Goal: Task Accomplishment & Management: Manage account settings

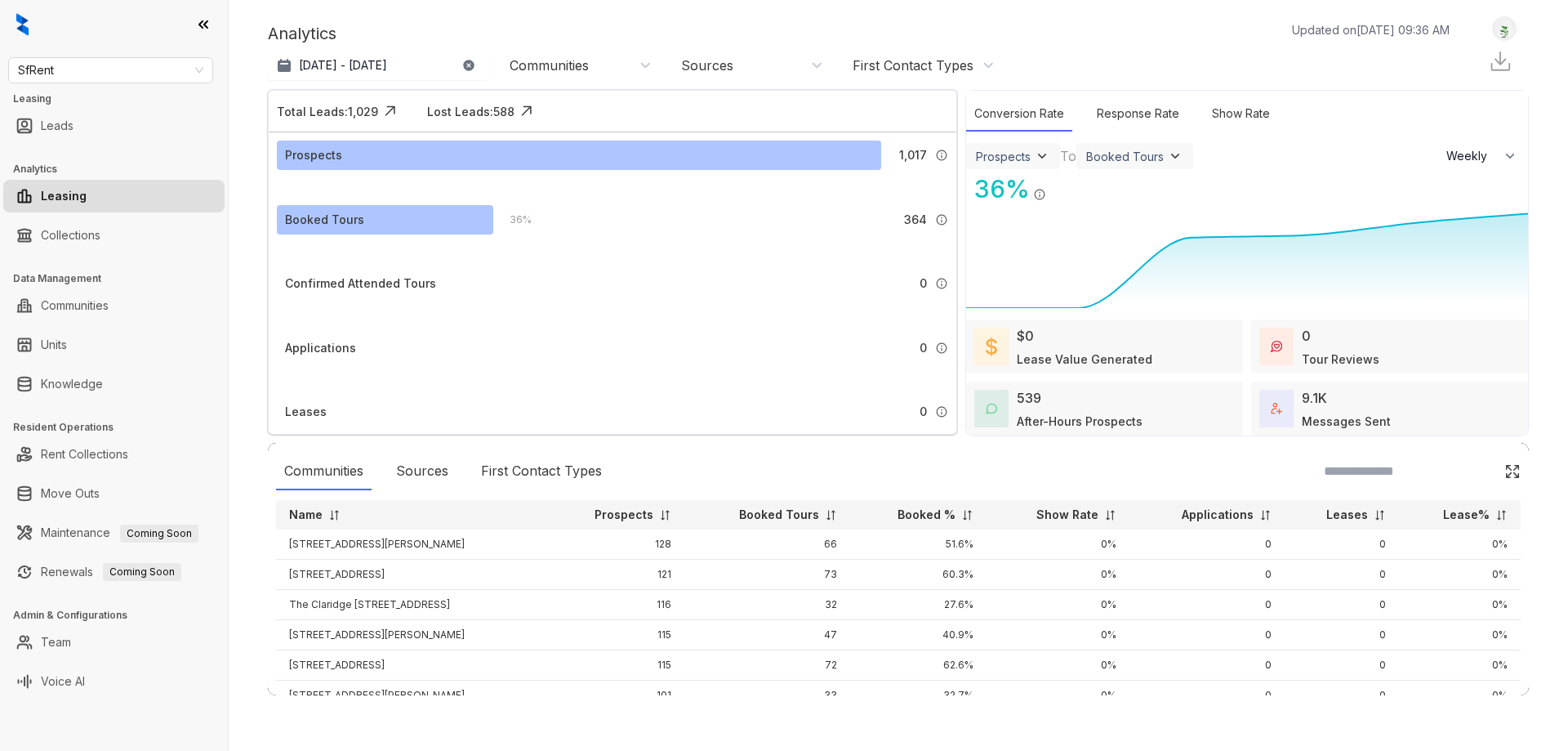
select select "******"
click at [98, 68] on span "SfRent" at bounding box center [111, 70] width 186 height 24
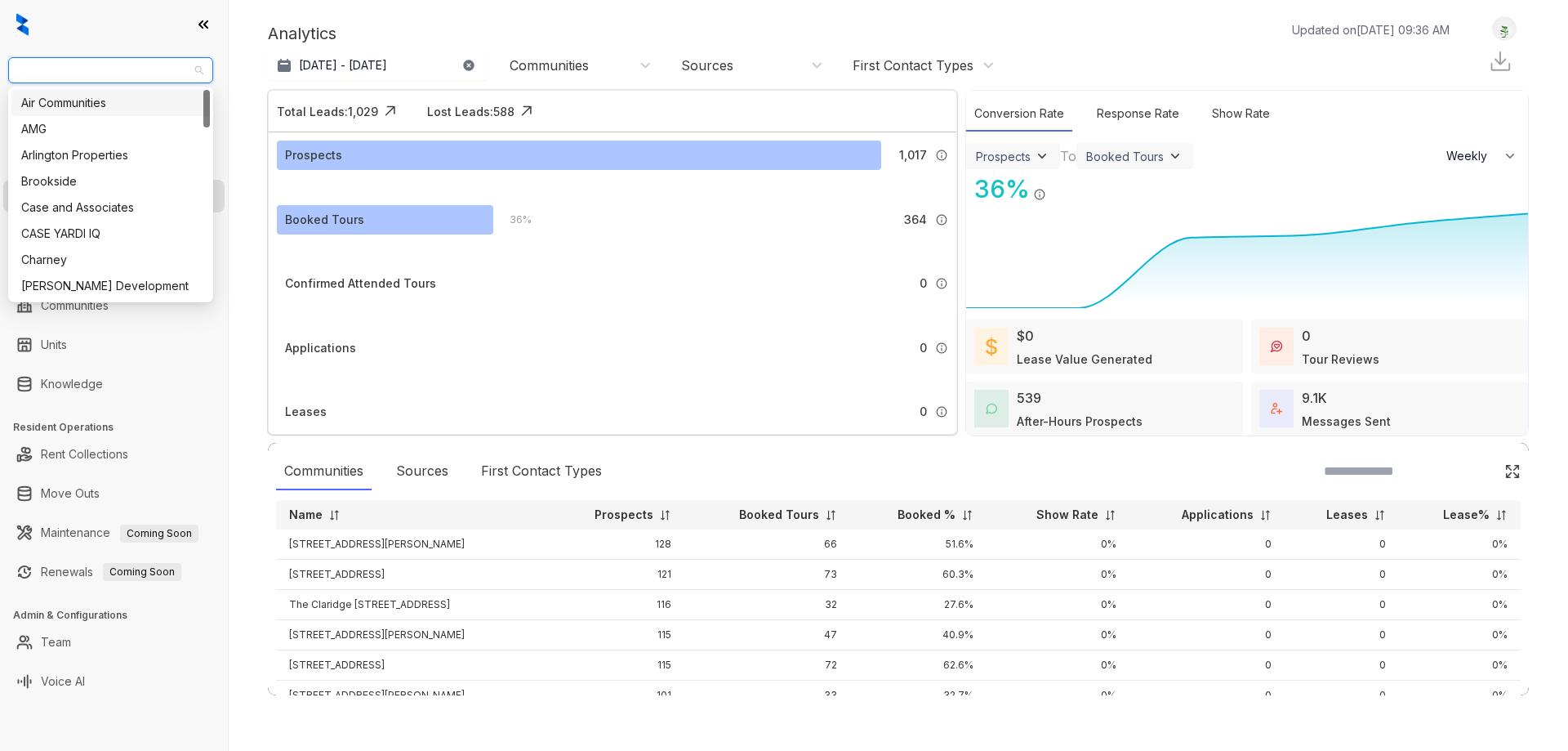
click at [104, 92] on div "Air Communities" at bounding box center [110, 103] width 199 height 26
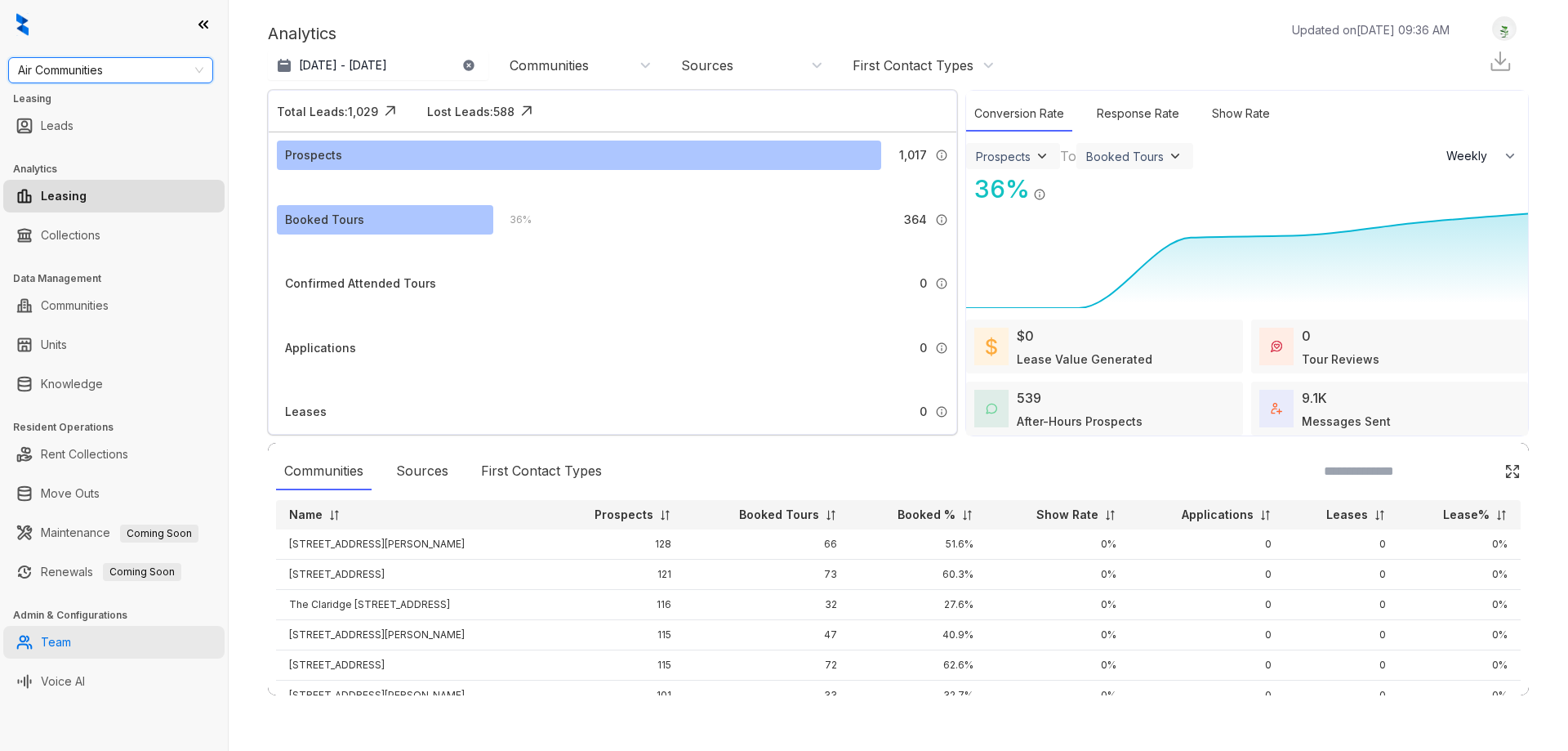
click at [71, 633] on link "Team" at bounding box center [56, 642] width 30 height 33
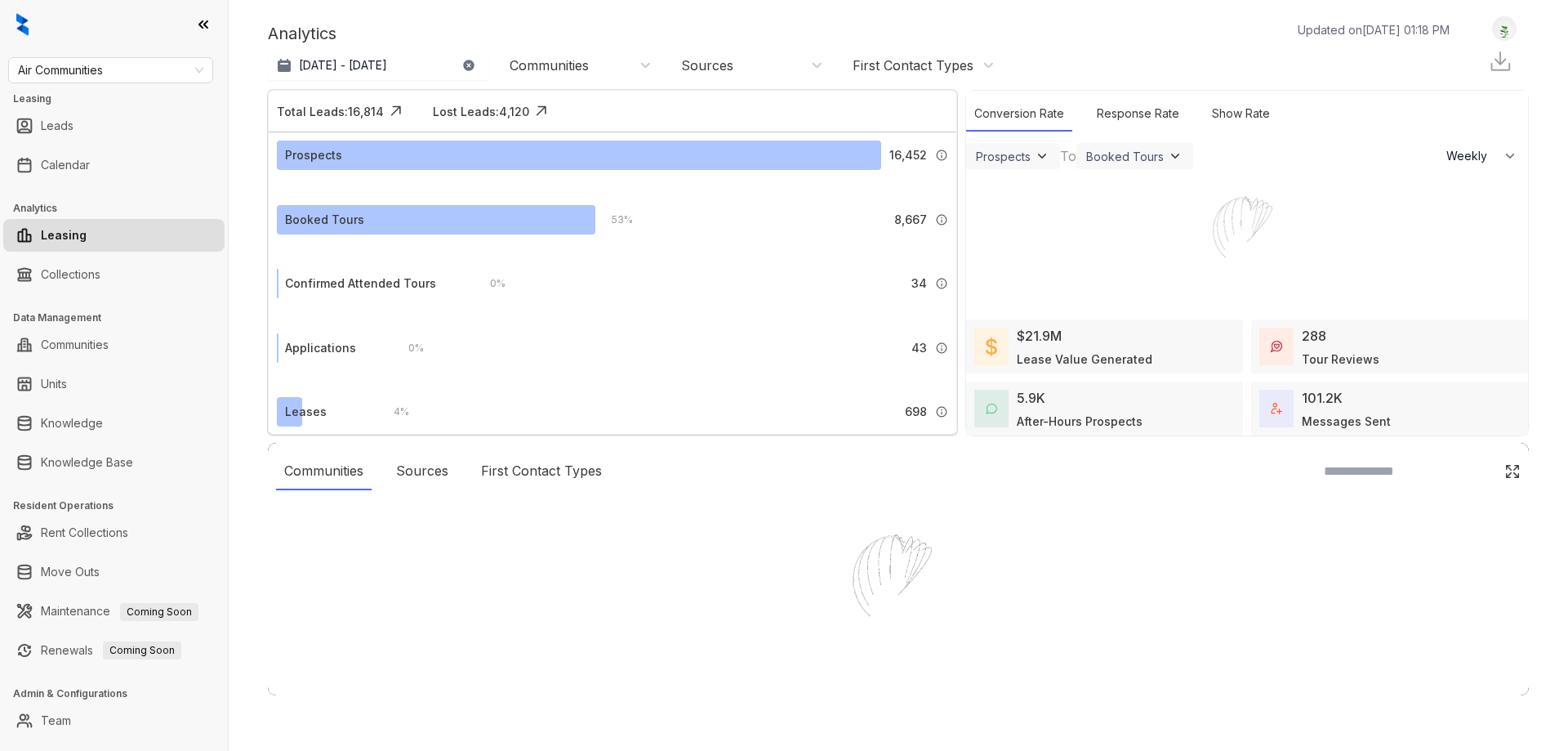
select select "******"
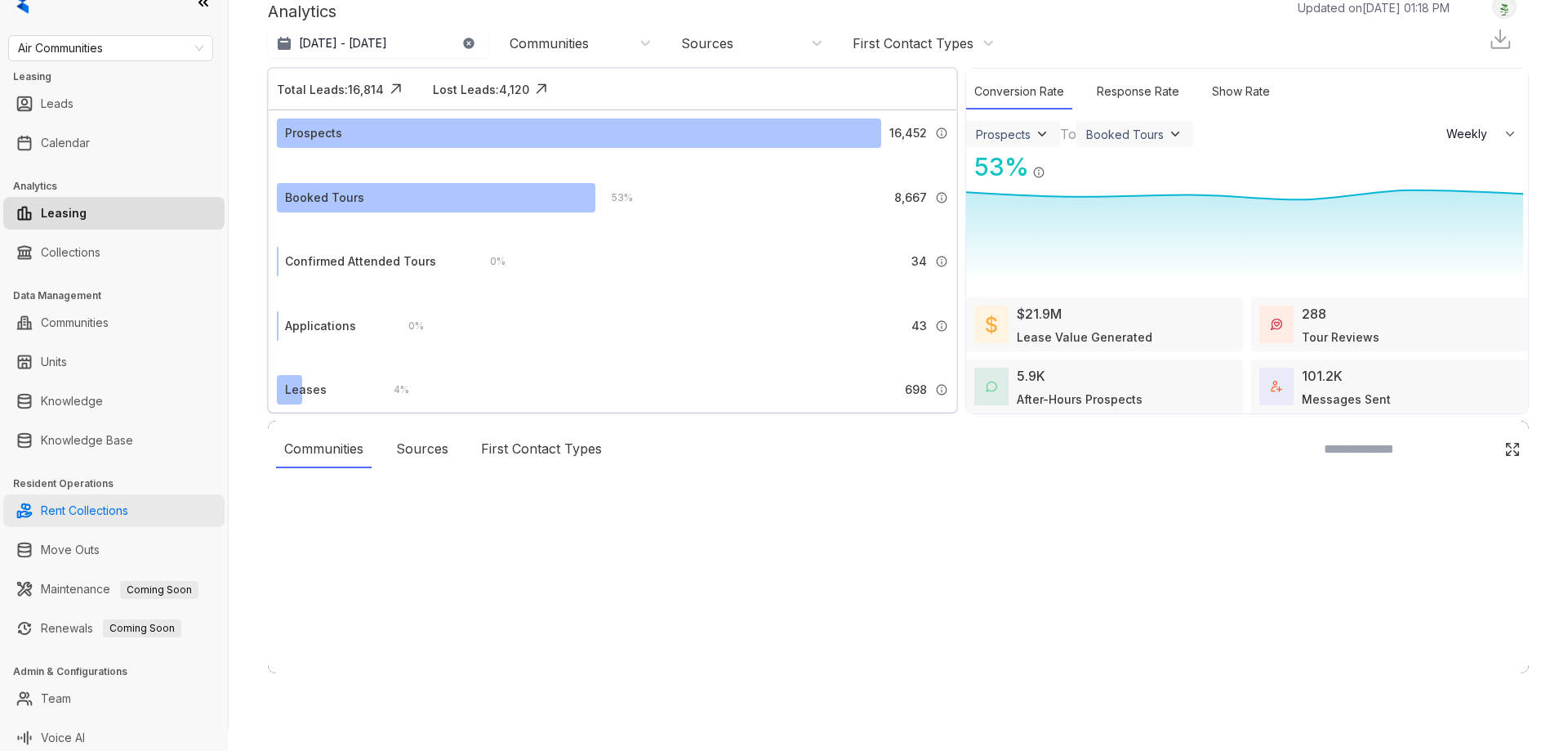
scroll to position [29, 0]
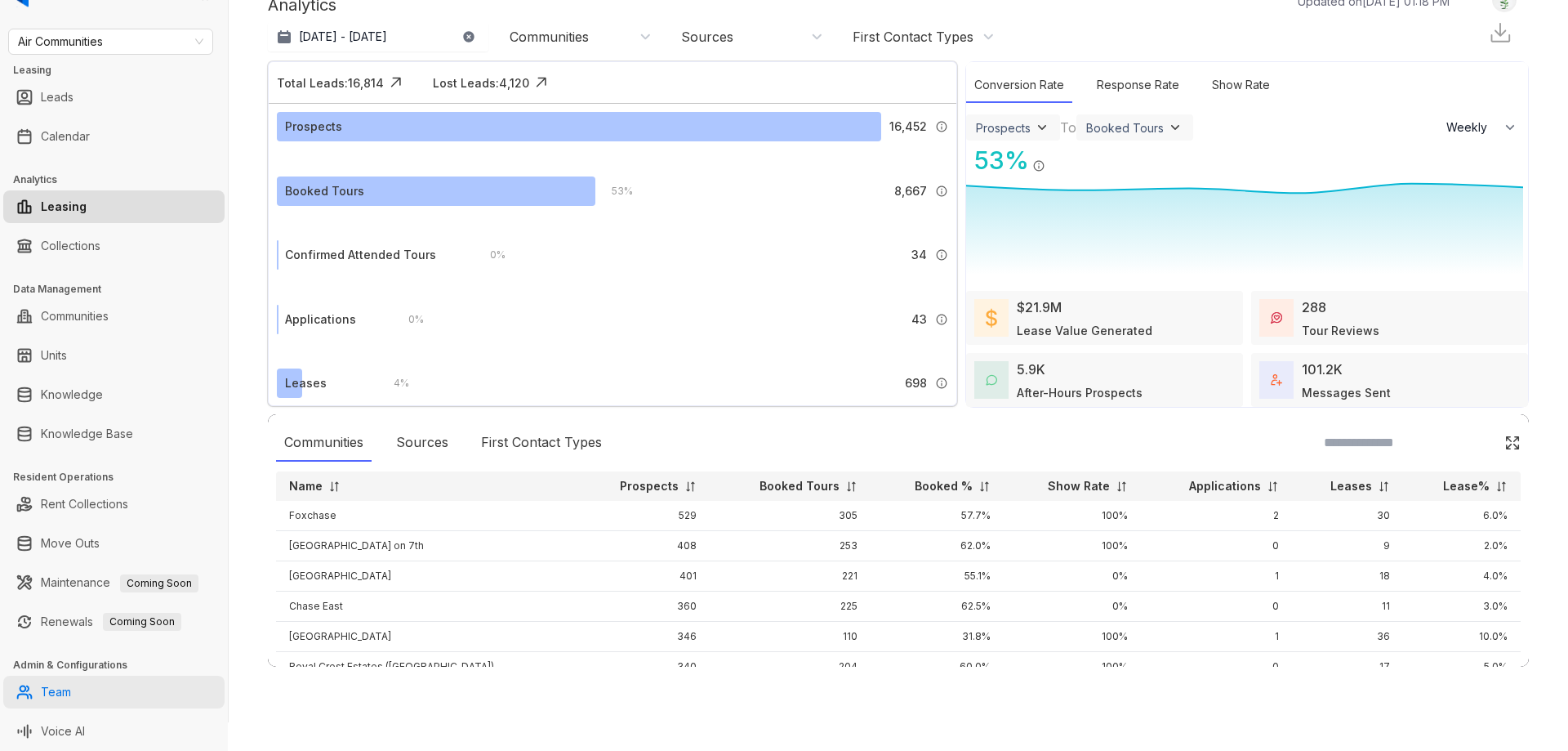
click at [71, 695] on link "Team" at bounding box center [56, 692] width 30 height 33
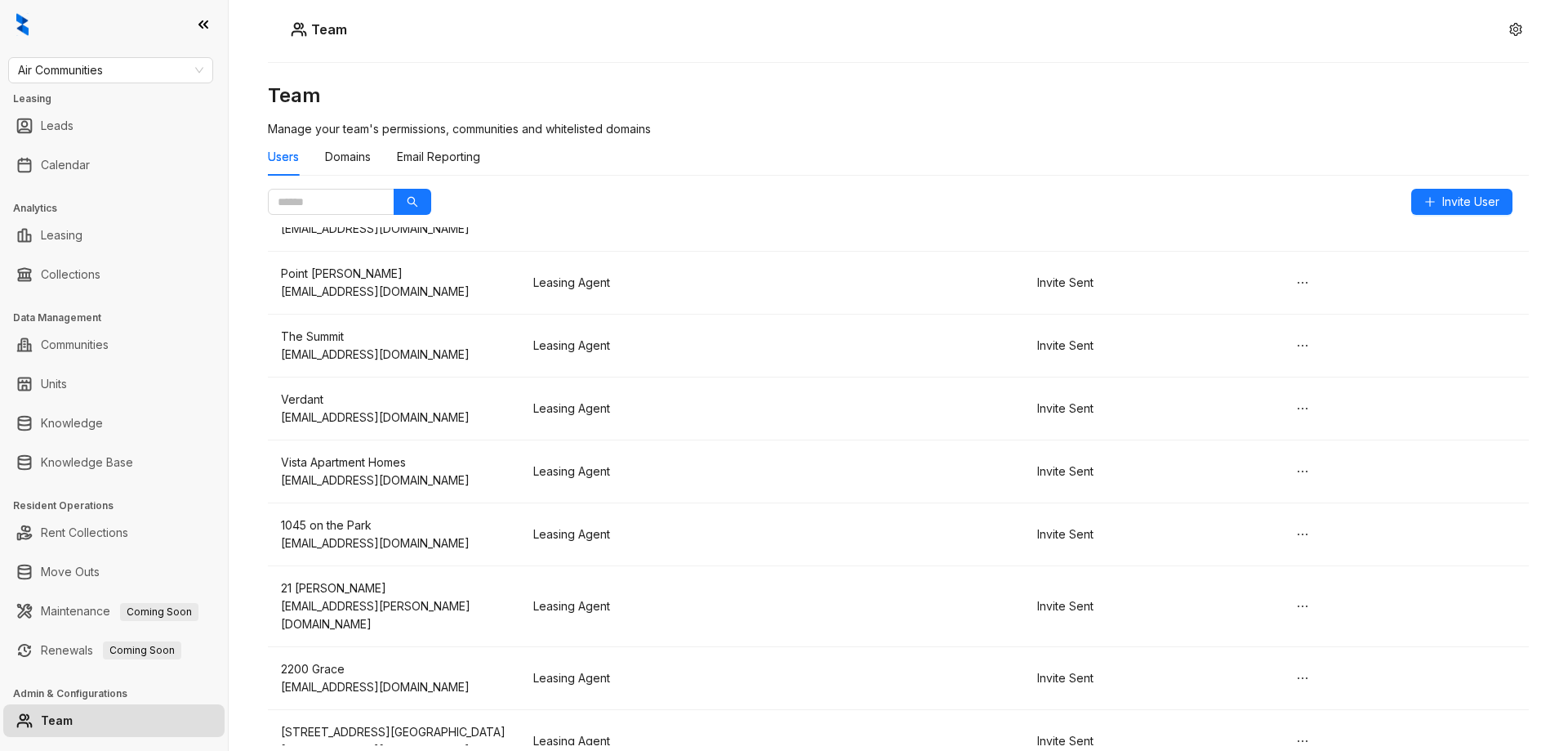
click at [673, 199] on div "Team Manage your team's permissions, communities and whitelisted domains Users …" at bounding box center [898, 341] width 1261 height 518
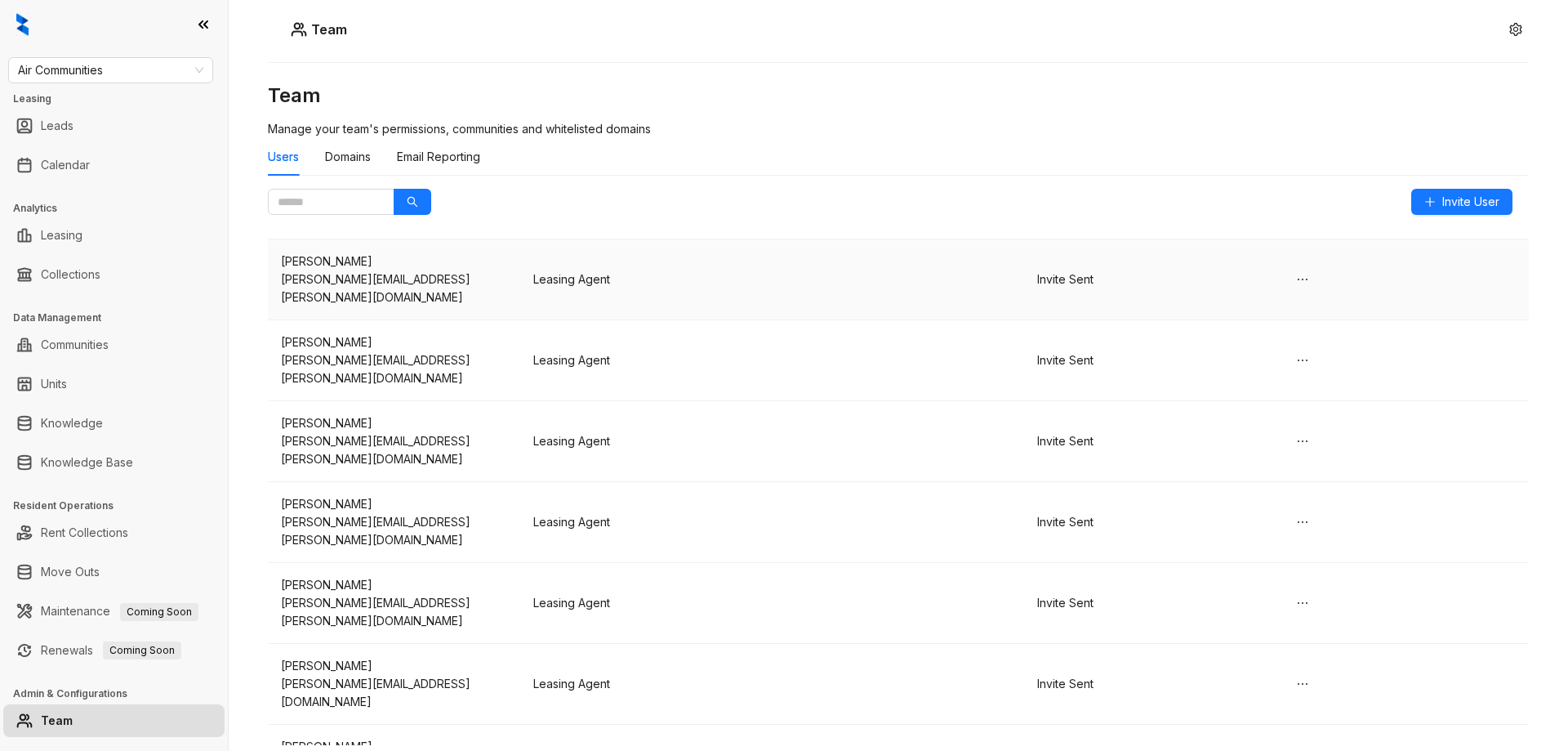
scroll to position [11526, 0]
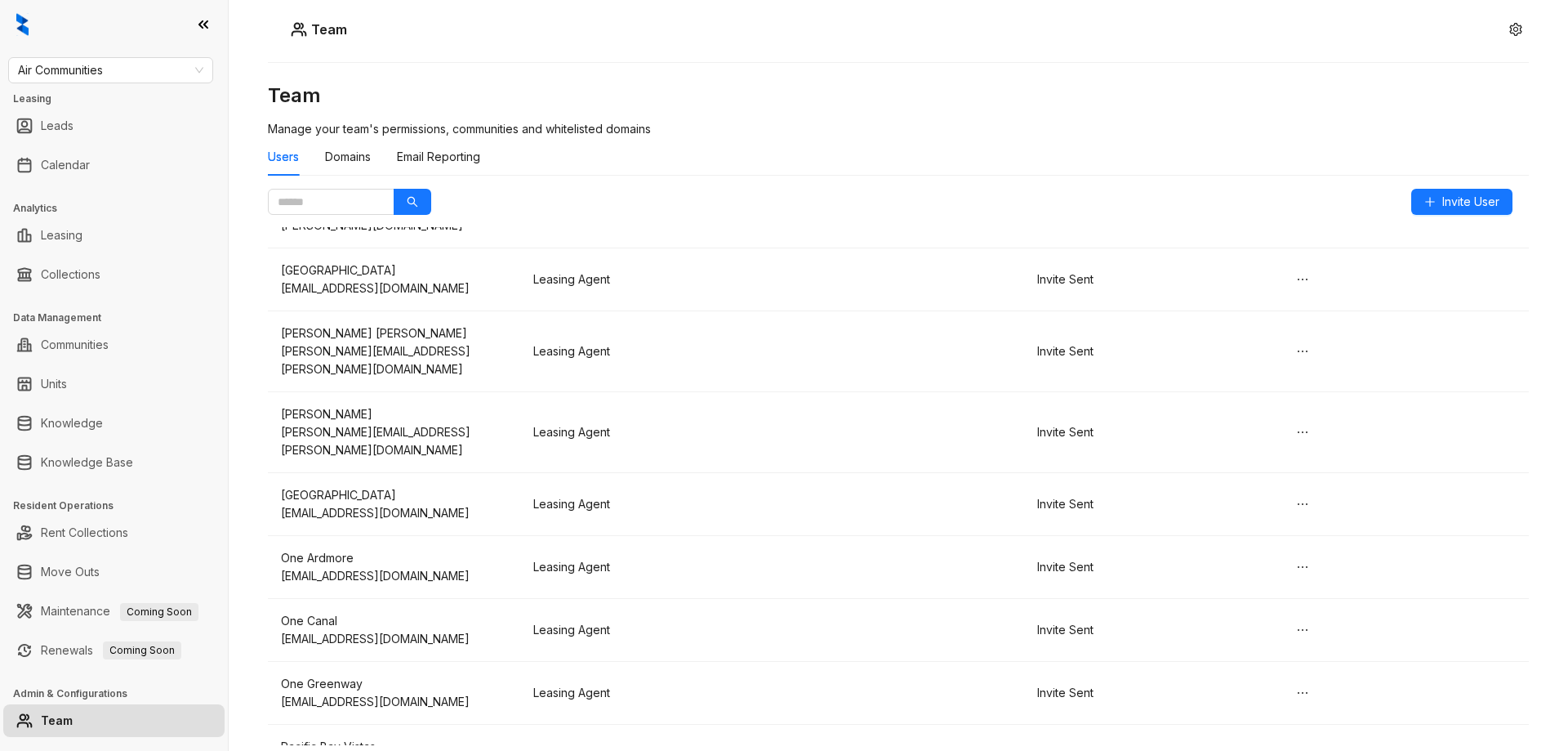
click at [1296, 527] on span "Delete" at bounding box center [1300, 528] width 36 height 18
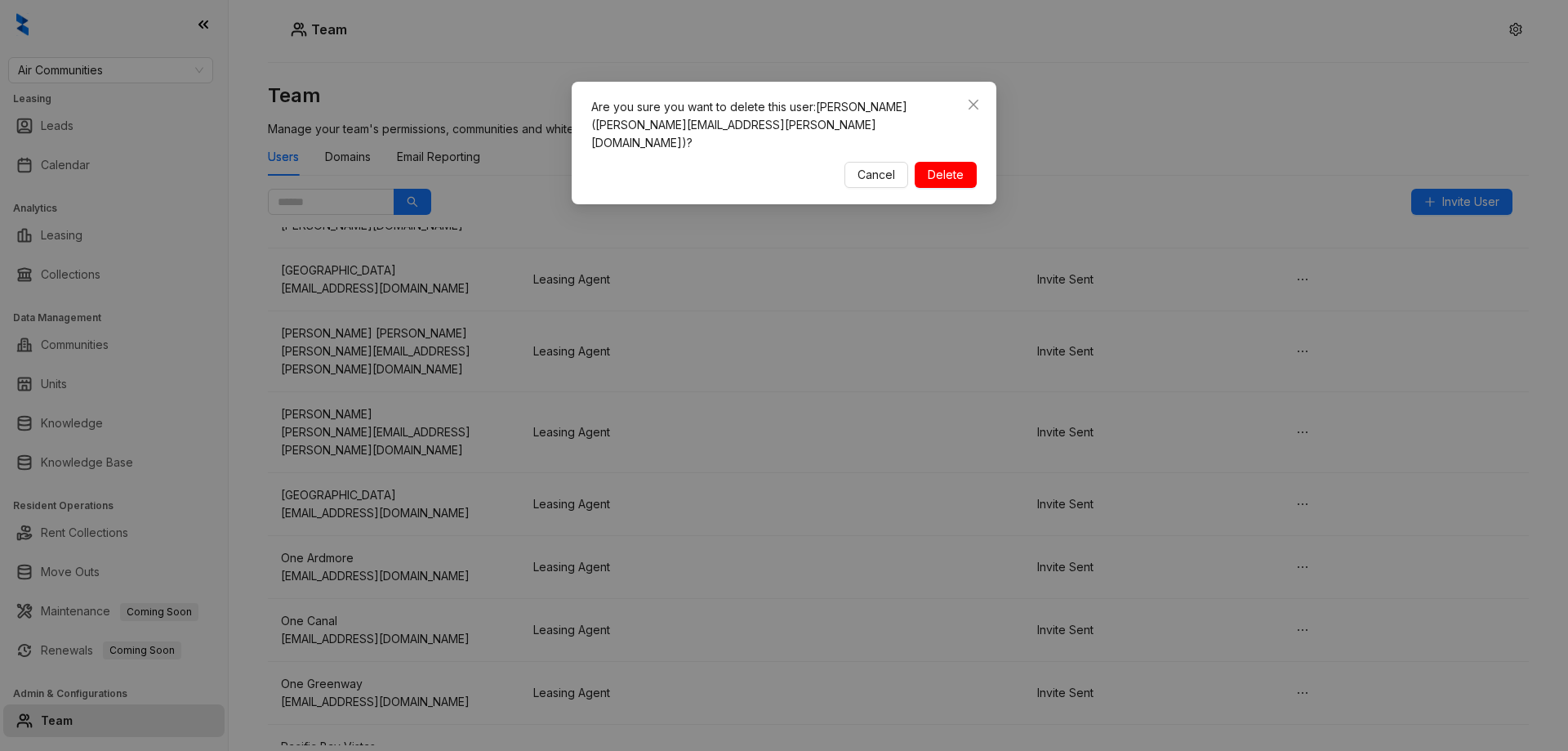
click at [948, 166] on span "Delete" at bounding box center [945, 175] width 36 height 18
